Goal: Information Seeking & Learning: Learn about a topic

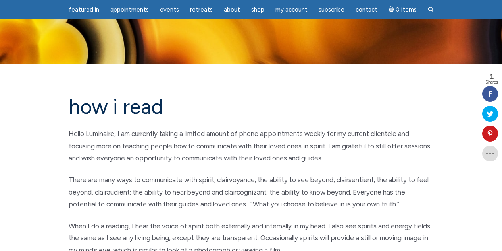
scroll to position [159, 0]
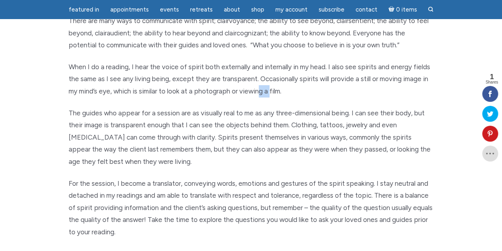
drag, startPoint x: 259, startPoint y: 86, endPoint x: 272, endPoint y: 100, distance: 19.4
click at [272, 100] on div "how i read Hello Luminaire, I am currently taking a limited amount of phone app…" at bounding box center [251, 210] width 377 height 548
click at [285, 116] on p "The guides who appear for a session are as visually real to me as any three-dim…" at bounding box center [251, 137] width 365 height 61
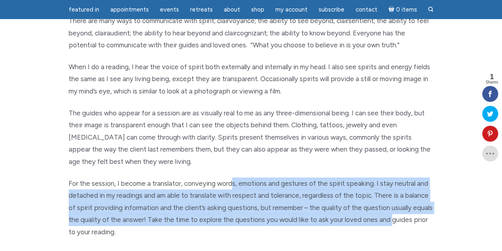
drag, startPoint x: 238, startPoint y: 185, endPoint x: 430, endPoint y: 222, distance: 195.3
click at [408, 221] on p "For the session, I become a translator, conveying words, emotions and gestures …" at bounding box center [251, 207] width 365 height 61
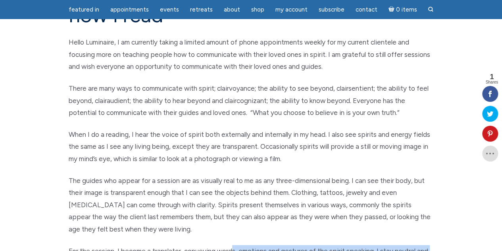
scroll to position [0, 0]
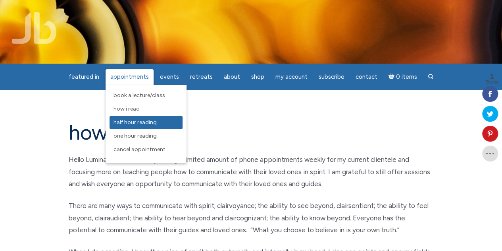
click at [149, 125] on span "Half Hour Reading" at bounding box center [135, 122] width 43 height 7
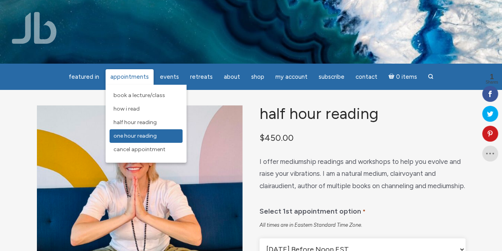
click at [148, 140] on link "One Hour Reading" at bounding box center [146, 136] width 73 height 14
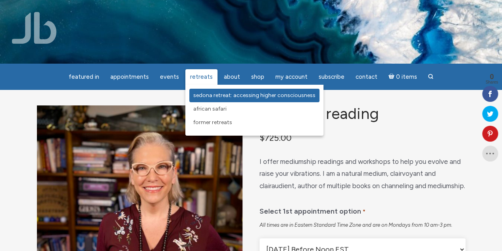
click at [222, 100] on link "Sedona Retreat: Accessing Higher Consciousness" at bounding box center [254, 96] width 130 height 14
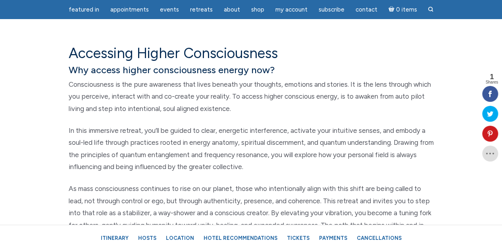
scroll to position [318, 0]
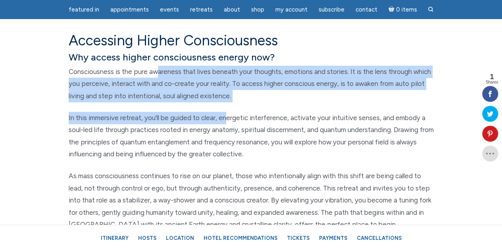
drag, startPoint x: 221, startPoint y: 100, endPoint x: 232, endPoint y: 118, distance: 21.0
click at [231, 115] on div "Accessing Higher Consciousness Why access higher consciousness energy now? Cons…" at bounding box center [251, 179] width 377 height 295
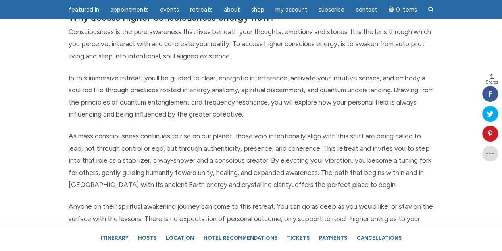
click at [140, 95] on p "In this immersive retreat, you’ll be guided to clear, energetic interference, a…" at bounding box center [251, 96] width 365 height 48
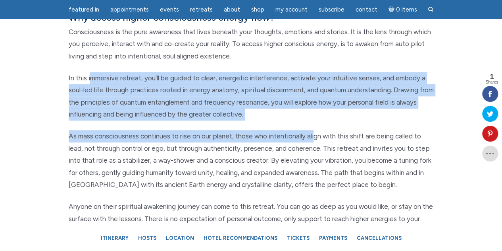
drag, startPoint x: 92, startPoint y: 79, endPoint x: 315, endPoint y: 135, distance: 230.2
click at [315, 135] on div "Accessing Higher Consciousness Why access higher consciousness energy now? Cons…" at bounding box center [251, 139] width 377 height 295
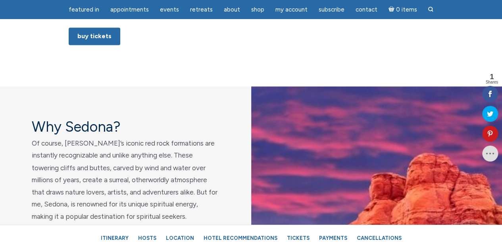
scroll to position [635, 0]
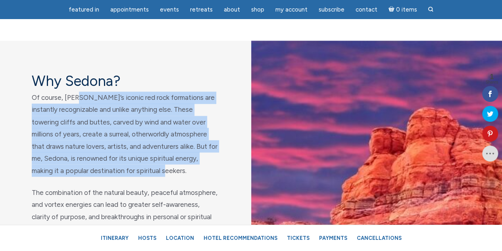
drag, startPoint x: 81, startPoint y: 97, endPoint x: 190, endPoint y: 173, distance: 133.2
click at [190, 173] on p "Of course, [PERSON_NAME]’s iconic red rock formations are instantly recognizabl…" at bounding box center [126, 133] width 188 height 85
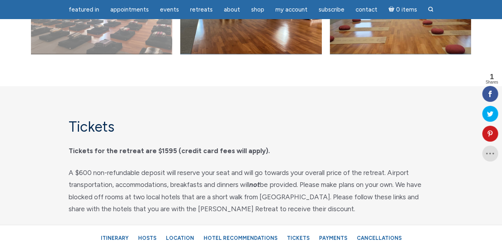
scroll to position [3892, 0]
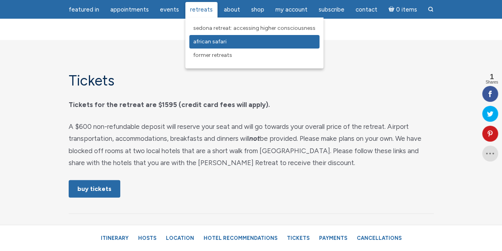
click at [212, 42] on span "African Safari" at bounding box center [209, 41] width 33 height 7
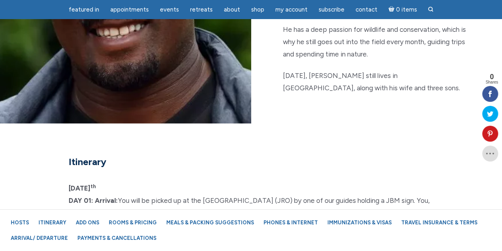
scroll to position [2105, 0]
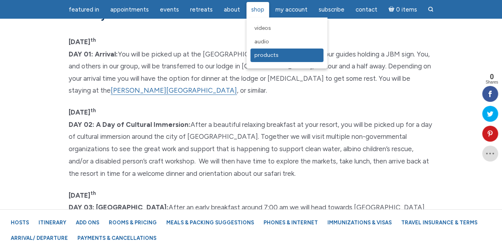
click at [263, 56] on span "Products" at bounding box center [267, 55] width 24 height 7
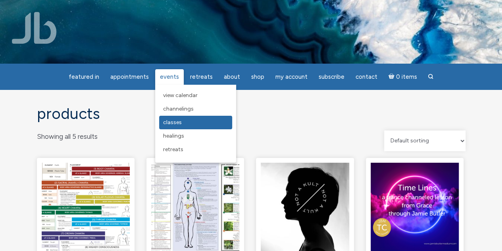
click at [178, 123] on span "Classes" at bounding box center [172, 122] width 19 height 7
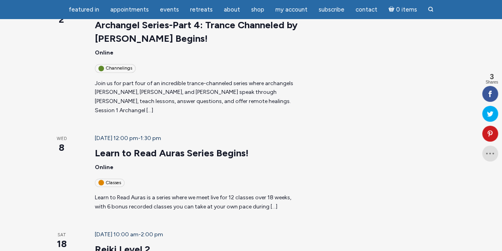
scroll to position [264, 0]
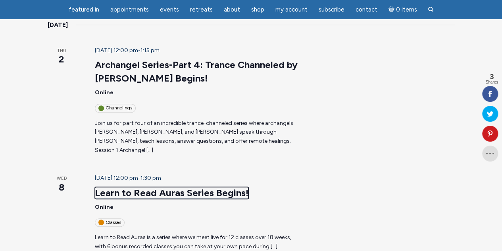
click at [102, 187] on link "Learn to Read Auras Series Begins!" at bounding box center [172, 193] width 154 height 12
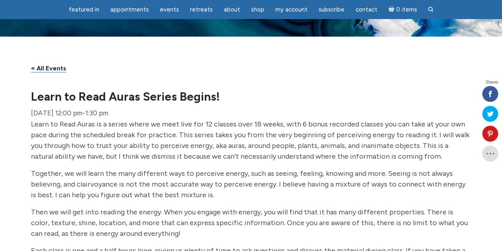
scroll to position [40, 0]
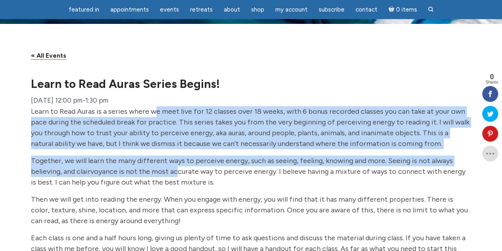
drag, startPoint x: 153, startPoint y: 119, endPoint x: 176, endPoint y: 185, distance: 69.7
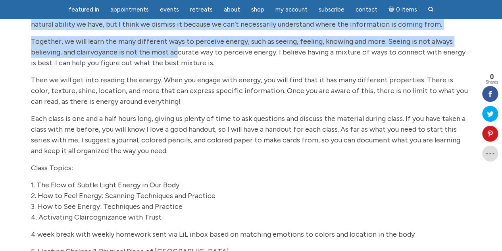
scroll to position [199, 0]
